Goal: Task Accomplishment & Management: Complete application form

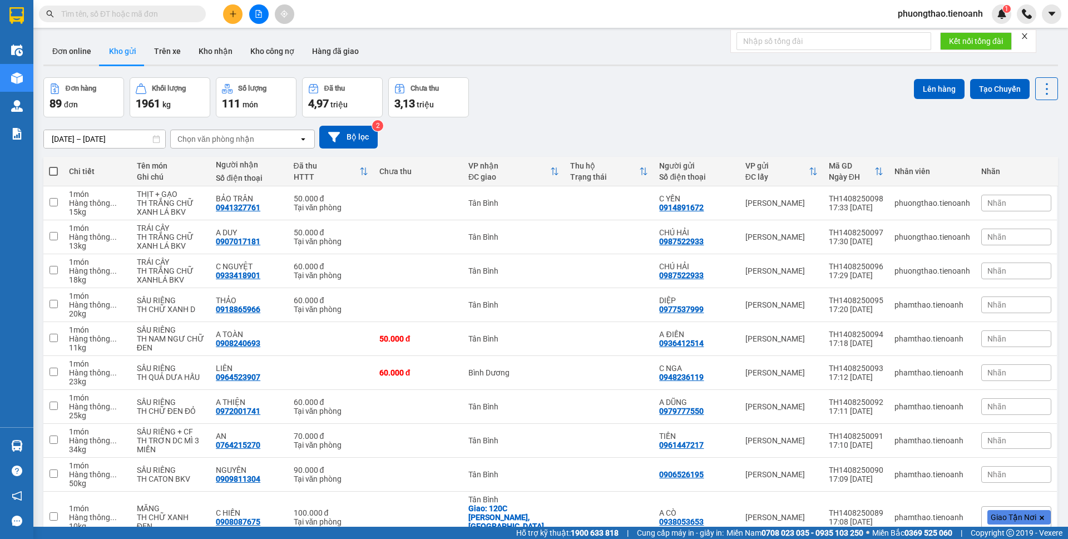
click at [238, 10] on button at bounding box center [232, 13] width 19 height 19
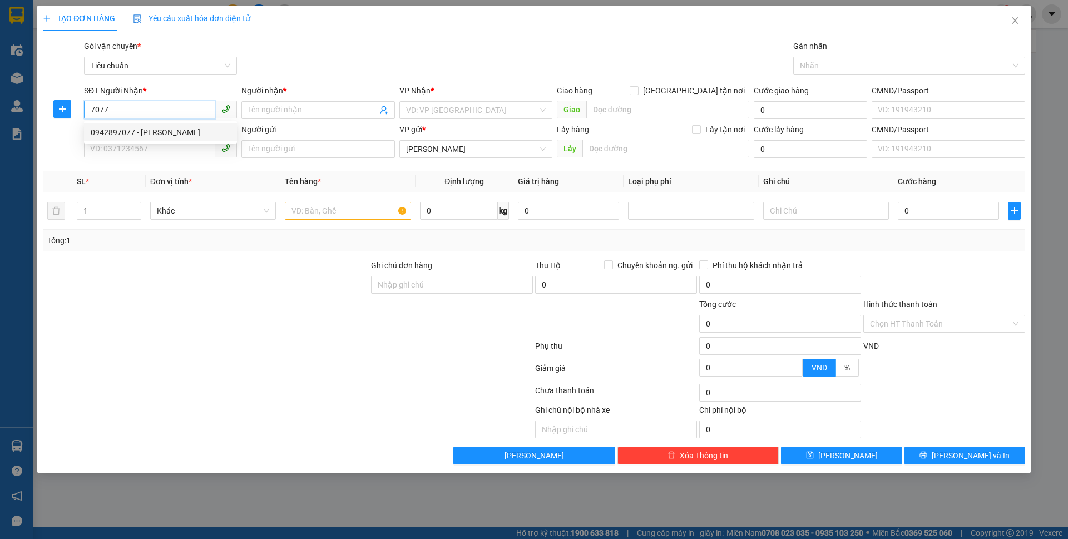
click at [128, 129] on div "0942897077 - [PERSON_NAME]" at bounding box center [161, 132] width 140 height 12
type input "0942897077"
type input "C HẰNG"
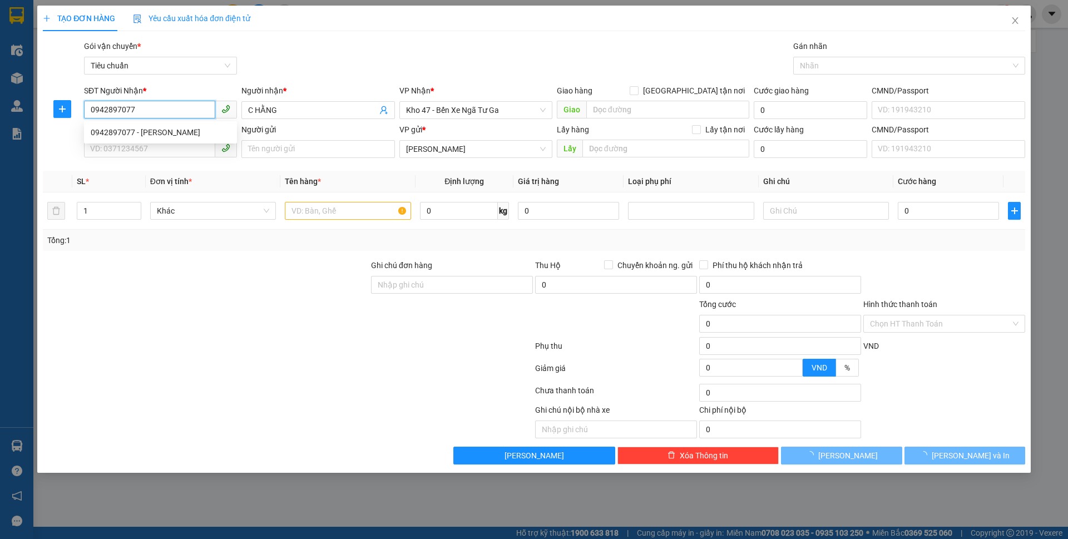
type input "50.000"
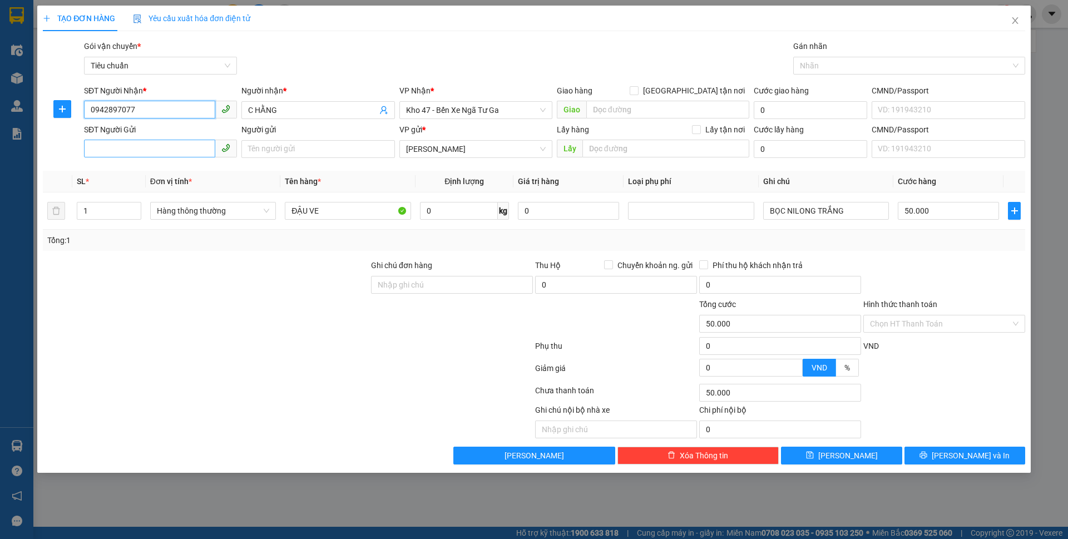
type input "0942897077"
click at [138, 146] on input "SĐT Người Gửi" at bounding box center [149, 149] width 131 height 18
click at [132, 174] on div "0329441246 - LƯỢNG" at bounding box center [161, 171] width 140 height 12
type input "0329441246"
click at [249, 147] on input "LƯỢNG" at bounding box center [317, 149] width 153 height 18
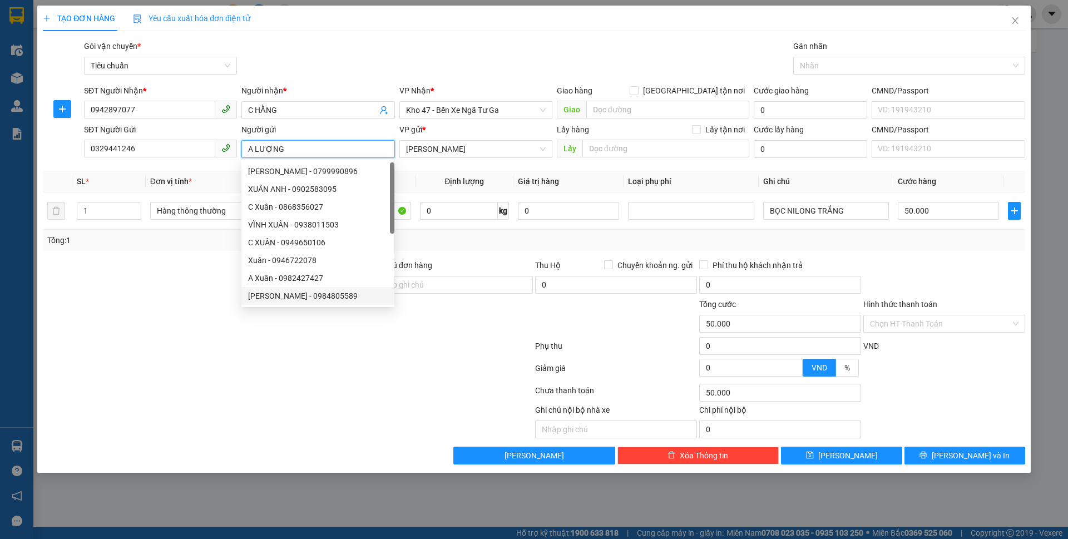
type input "A LƯỢNG"
click at [283, 434] on div at bounding box center [185, 421] width 287 height 34
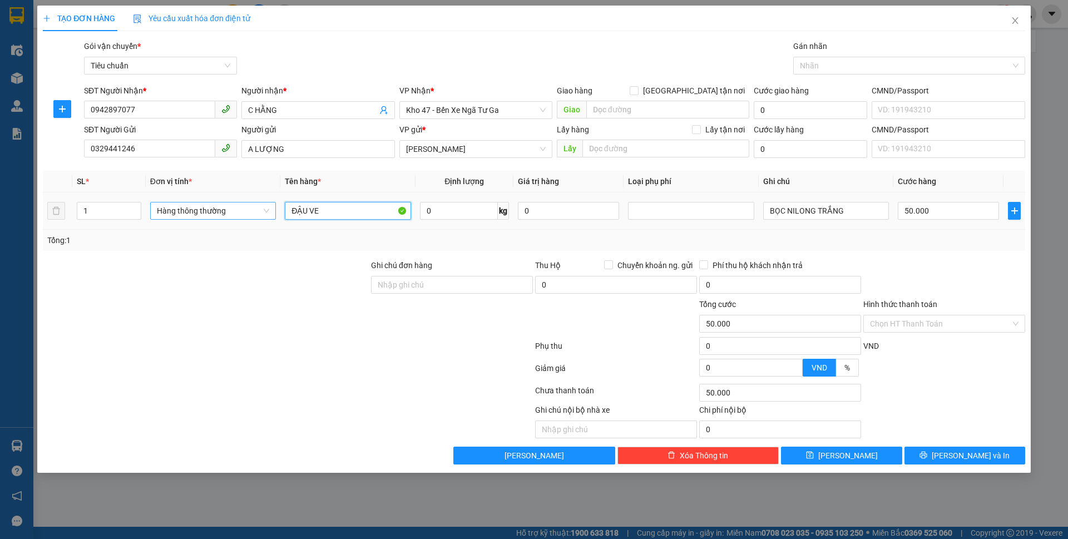
drag, startPoint x: 368, startPoint y: 205, endPoint x: 268, endPoint y: 204, distance: 100.7
click at [268, 204] on tr "1 Hàng thông thường ĐẬU VE 0 kg 0 BỌC NILONG TRẮNG 50.000" at bounding box center [534, 210] width 982 height 37
type input "SẦU RIÊNG"
type input "7"
type input "40.000"
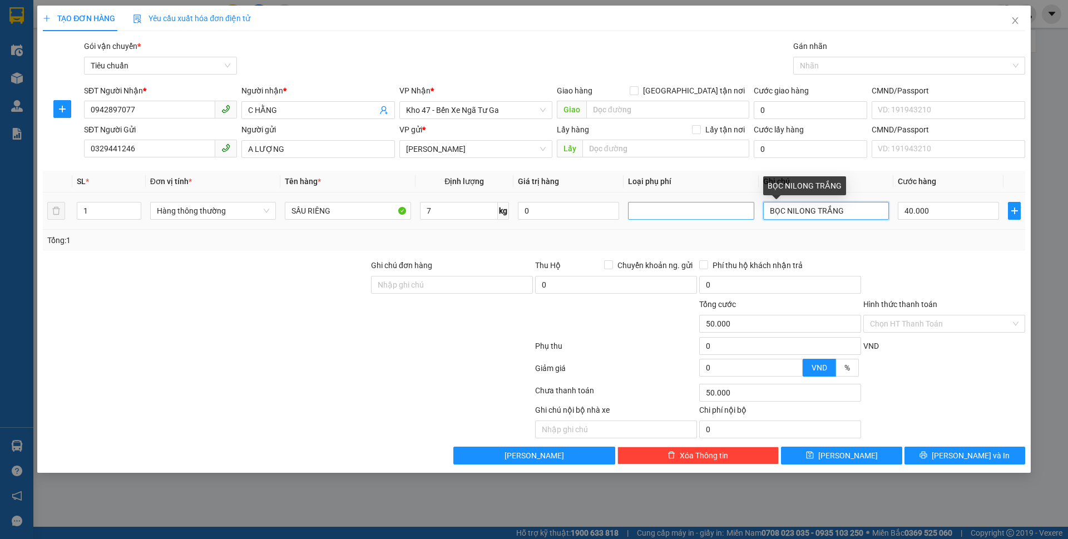
type input "40.000"
drag, startPoint x: 844, startPoint y: 207, endPoint x: 749, endPoint y: 212, distance: 95.2
click at [749, 212] on tr "1 Hàng thông thường SẦU RIÊNG 7 kg 0 BỌC NILONG TRẮNG 40.000" at bounding box center [534, 210] width 982 height 37
type input "TH CHỮ XANHD"
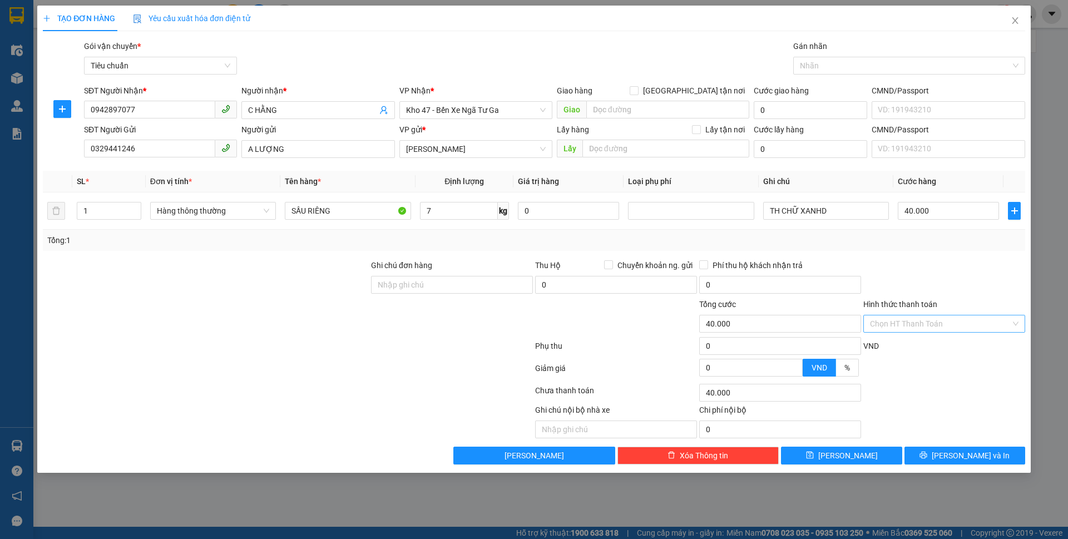
click at [927, 323] on input "Hình thức thanh toán" at bounding box center [940, 323] width 141 height 17
drag, startPoint x: 927, startPoint y: 347, endPoint x: 928, endPoint y: 362, distance: 14.6
click at [927, 347] on div "Tại văn phòng" at bounding box center [944, 346] width 149 height 12
type input "0"
drag, startPoint x: 946, startPoint y: 453, endPoint x: 899, endPoint y: 346, distance: 116.6
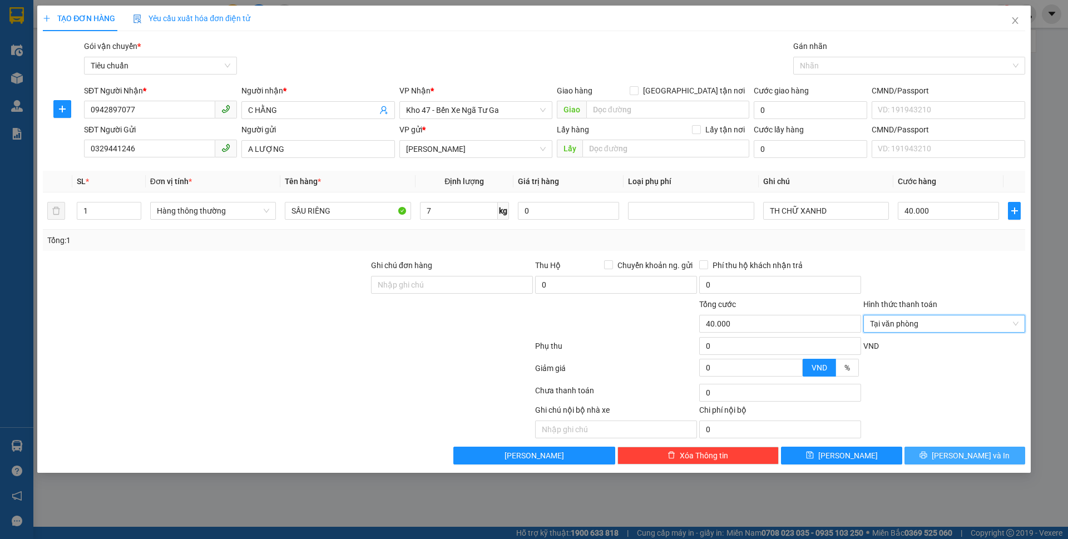
click at [927, 453] on icon "printer" at bounding box center [923, 455] width 8 height 8
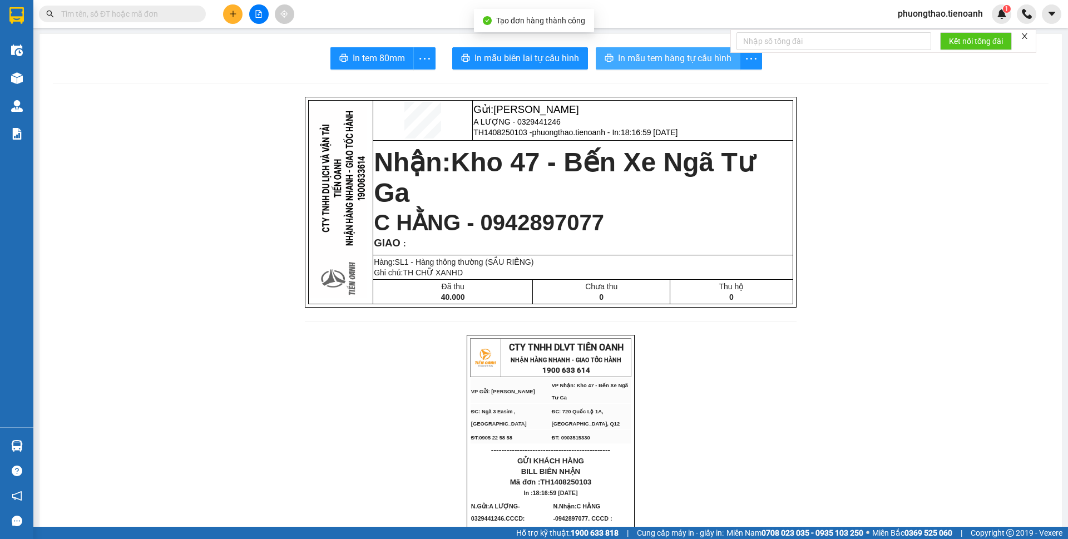
click at [699, 60] on span "In mẫu tem hàng tự cấu hình" at bounding box center [674, 58] width 113 height 14
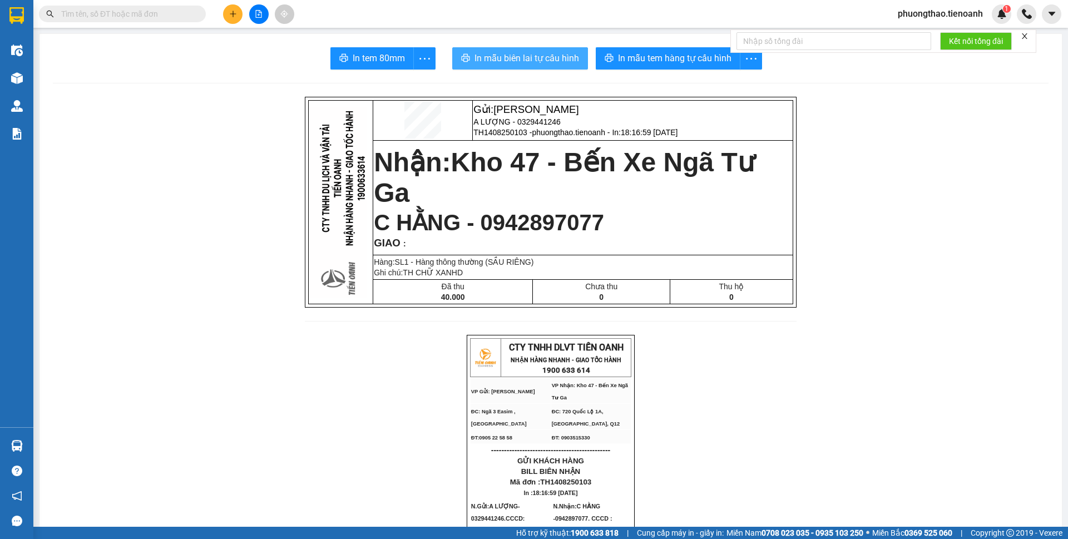
click at [514, 64] on span "In mẫu biên lai tự cấu hình" at bounding box center [526, 58] width 105 height 14
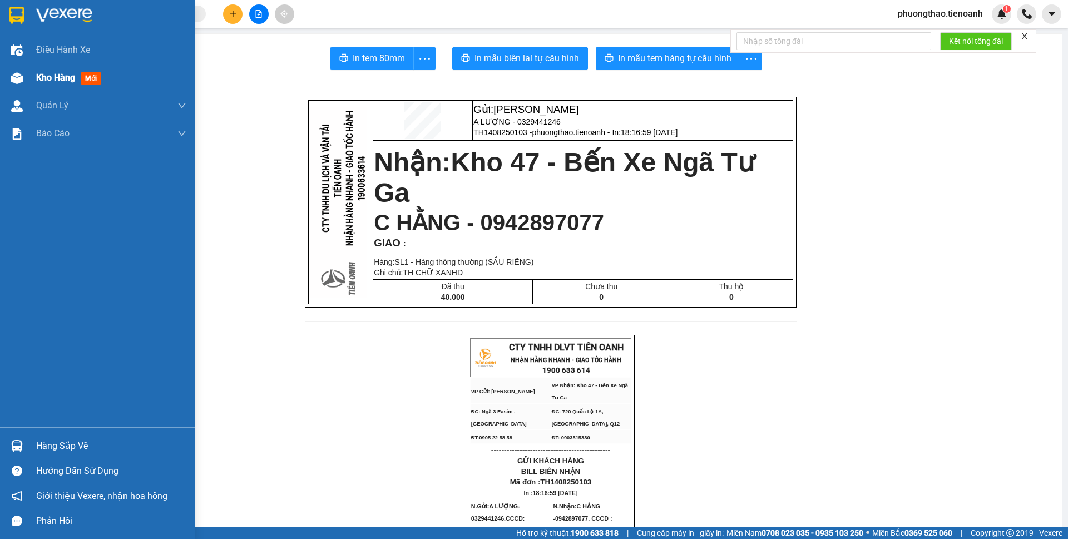
click at [41, 78] on span "Kho hàng" at bounding box center [55, 77] width 39 height 11
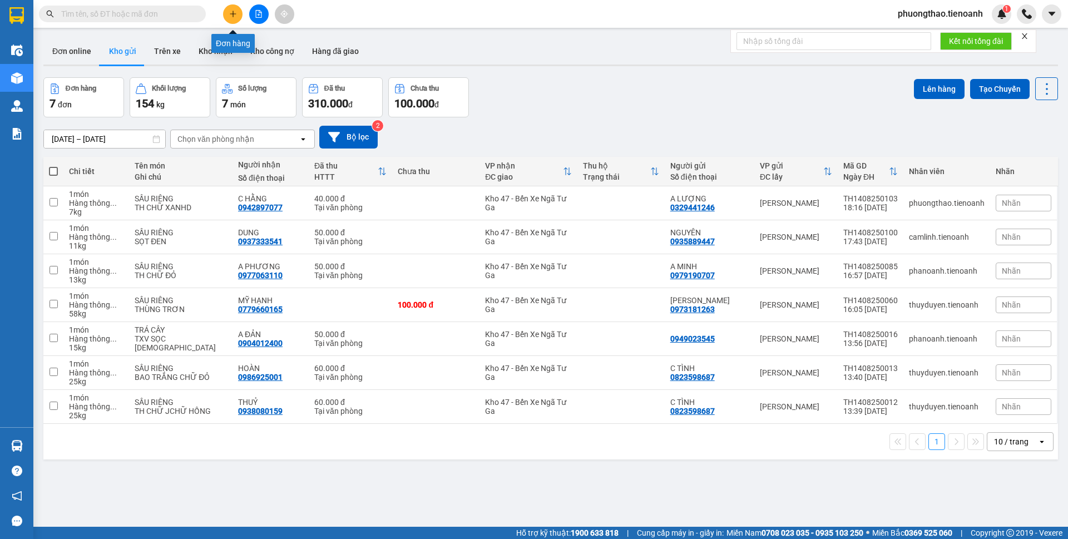
click at [230, 13] on icon "plus" at bounding box center [233, 14] width 8 height 8
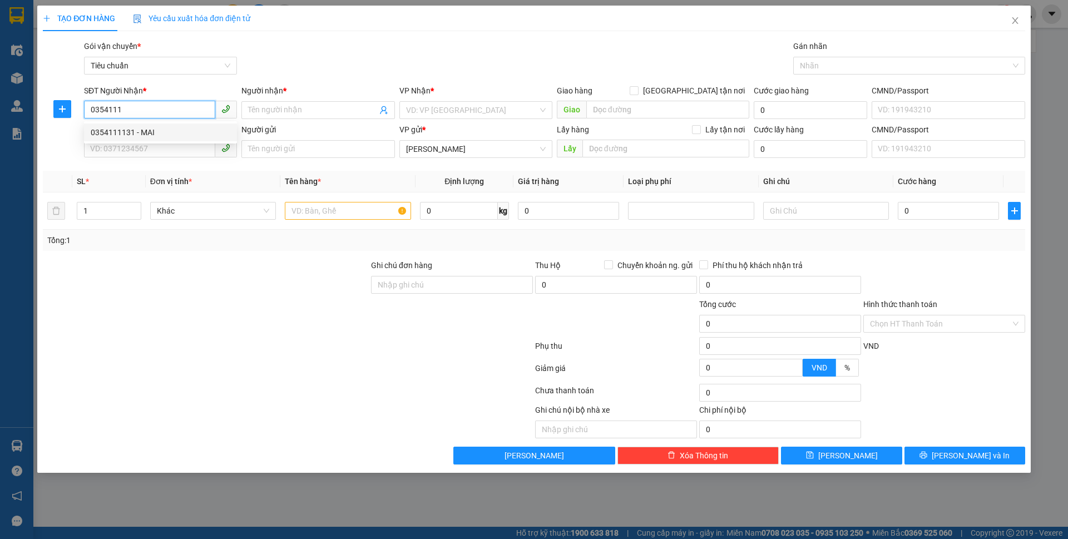
click at [174, 130] on div "0354111131 - MAI" at bounding box center [161, 132] width 140 height 12
type input "0354111131"
type input "MAI"
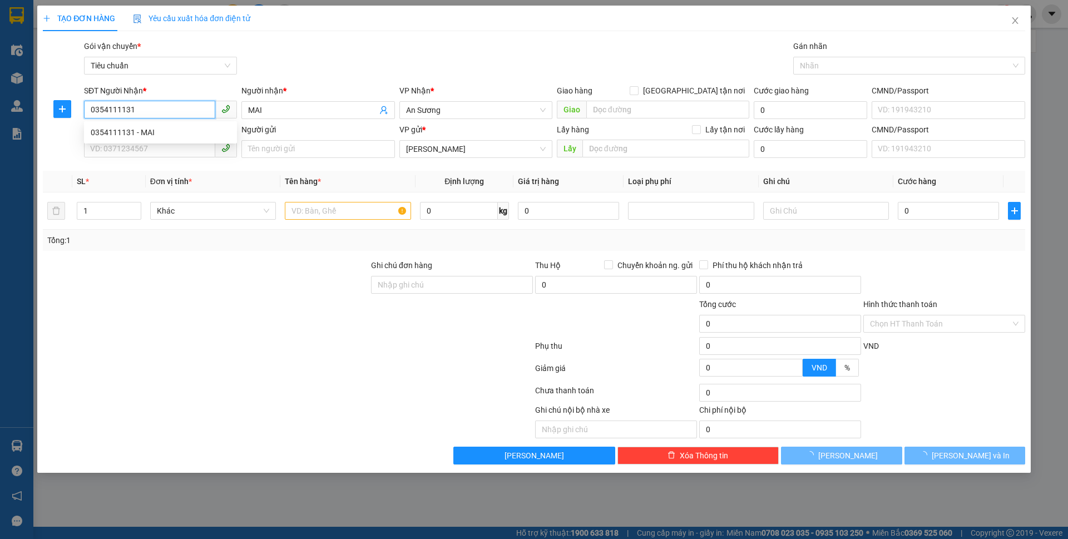
type input "90.000"
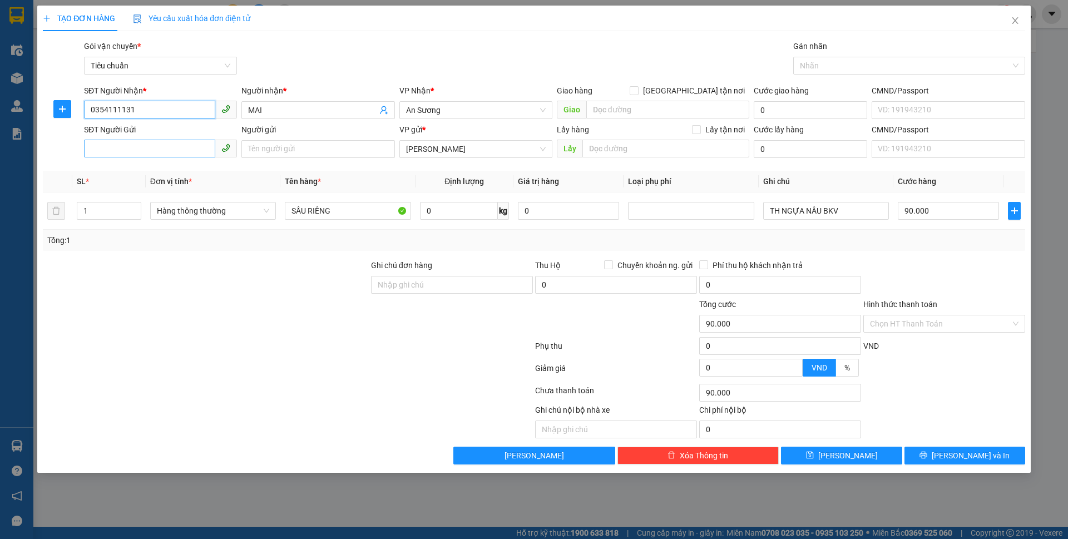
type input "0354111131"
click at [138, 144] on input "SĐT Người Gửi" at bounding box center [149, 149] width 131 height 18
click at [178, 171] on div "0935813141 - C TRÚC" at bounding box center [161, 171] width 140 height 12
type input "0935813141"
type input "C TRÚC"
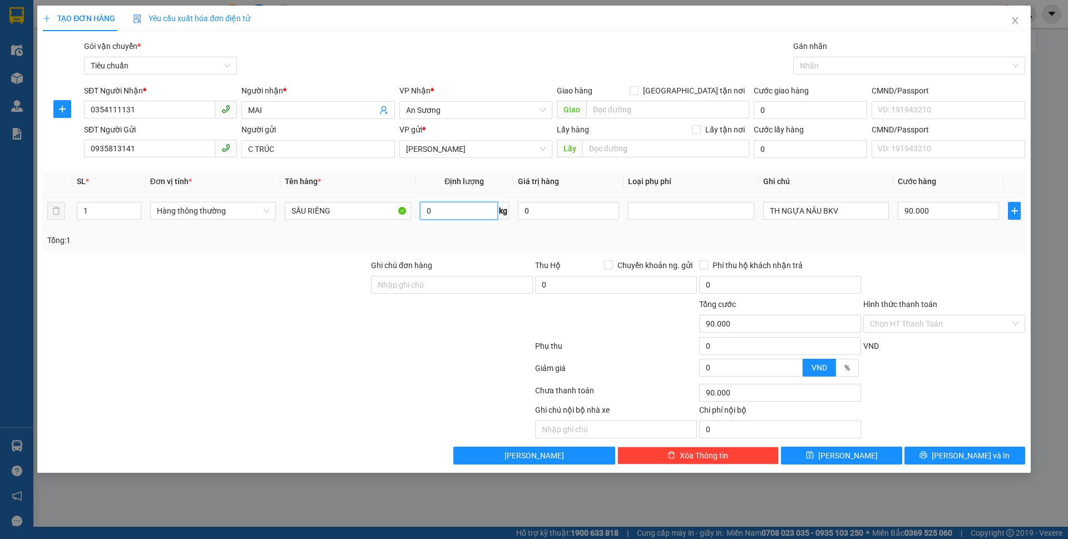
click at [453, 213] on input "0" at bounding box center [459, 211] width 78 height 18
type input "1"
type input "50"
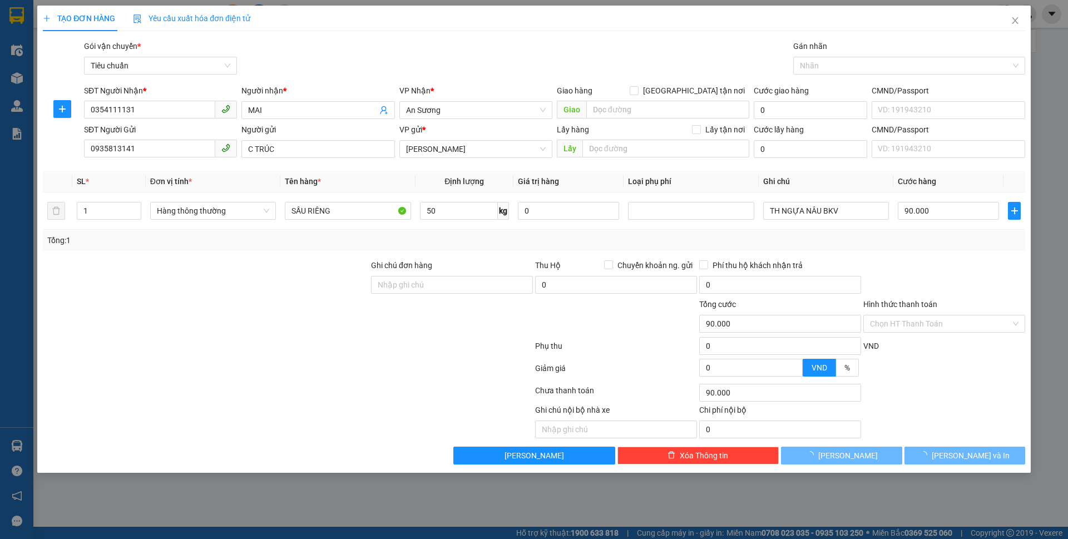
click at [320, 279] on div at bounding box center [206, 278] width 328 height 39
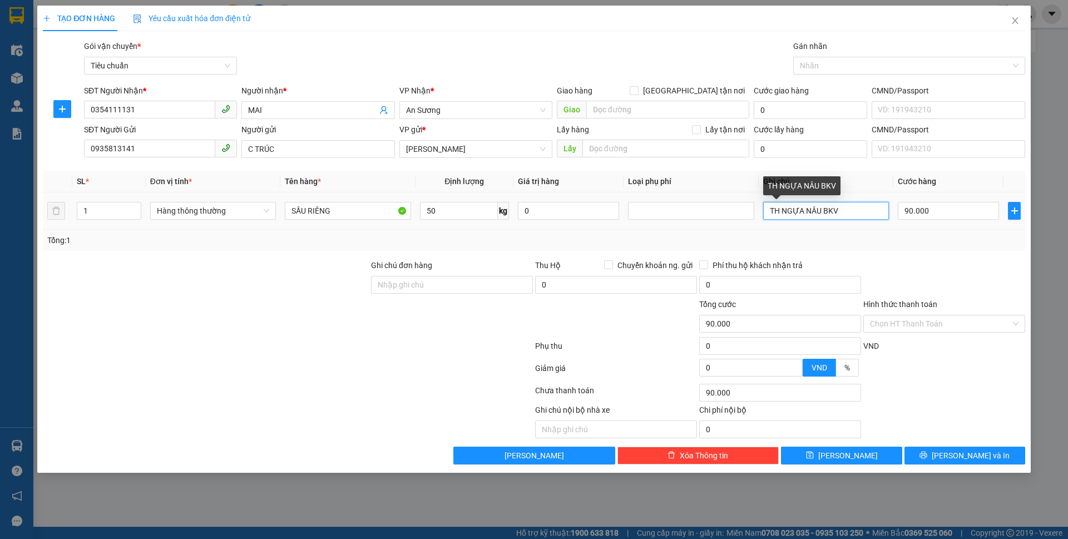
drag, startPoint x: 842, startPoint y: 215, endPoint x: 780, endPoint y: 213, distance: 61.8
click at [780, 213] on input "TH NGỰA NÂU BKV" at bounding box center [826, 211] width 126 height 18
click at [842, 209] on input "TH NGỰA NÂU BKV" at bounding box center [826, 211] width 126 height 18
drag, startPoint x: 848, startPoint y: 210, endPoint x: 739, endPoint y: 215, distance: 109.7
click at [745, 221] on tr "1 Hàng thông thường SẦU RIÊNG 50 kg 0 TH NGỰA NÂU BKV 90.000" at bounding box center [534, 210] width 982 height 37
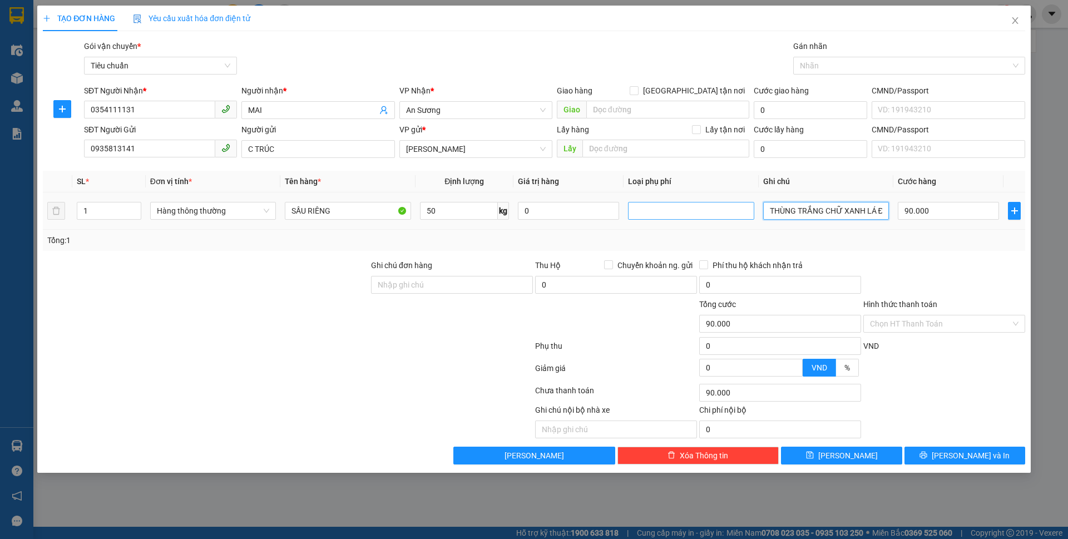
scroll to position [0, 6]
type input "THÙNG TRẮNG CHỮ XANH LÁ ĐỎ"
click at [927, 457] on icon "printer" at bounding box center [923, 455] width 8 height 8
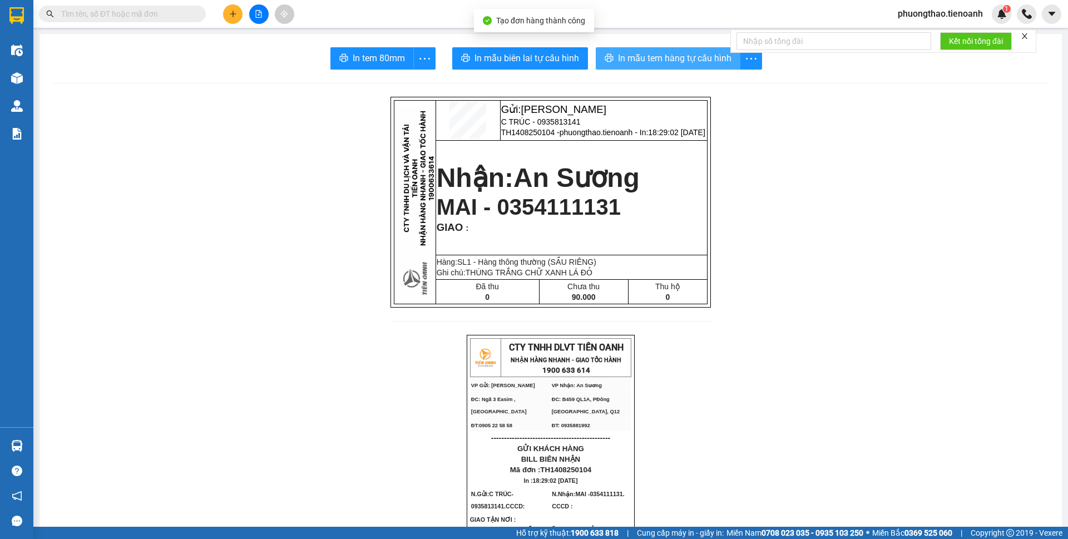
click at [681, 57] on span "In mẫu tem hàng tự cấu hình" at bounding box center [674, 58] width 113 height 14
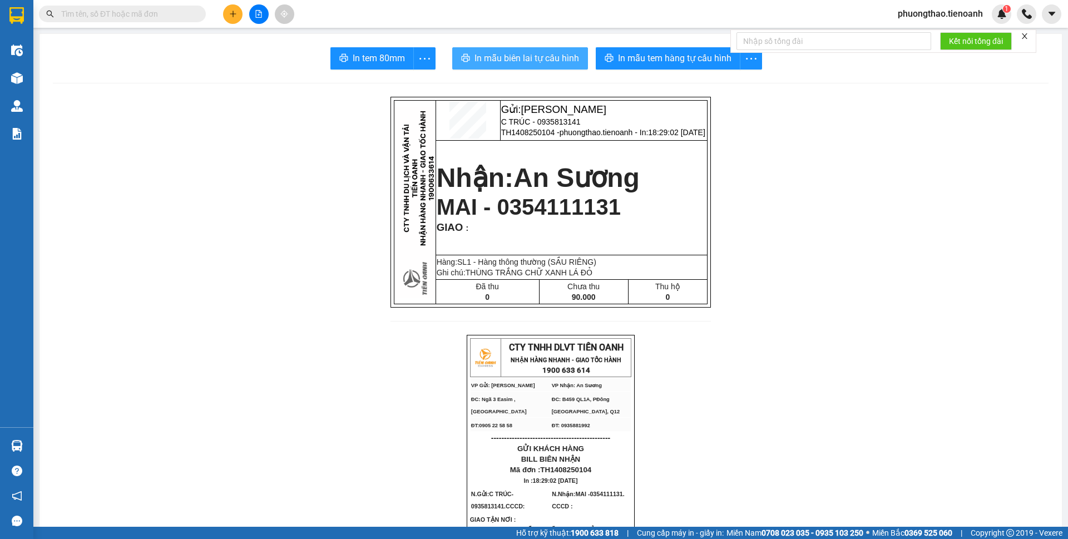
click at [532, 55] on span "In mẫu biên lai tự cấu hình" at bounding box center [526, 58] width 105 height 14
